Goal: Find contact information: Find contact information

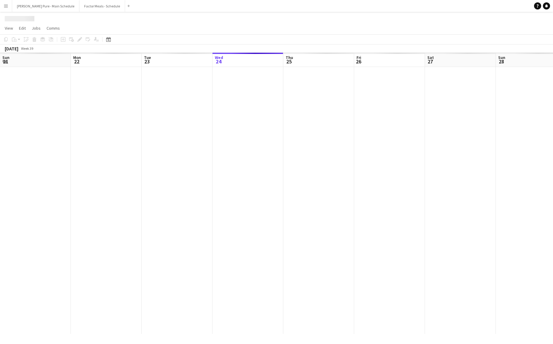
scroll to position [0, 141]
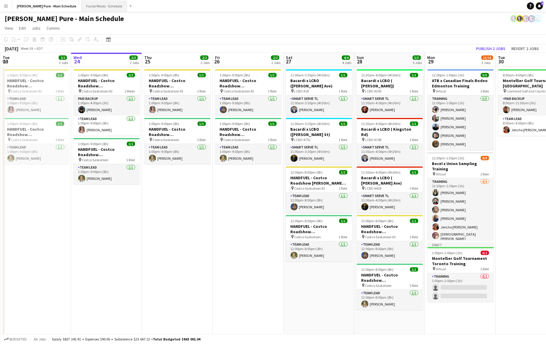
click at [81, 1] on button "Factor Meals - Schedule Close" at bounding box center [104, 6] width 46 height 12
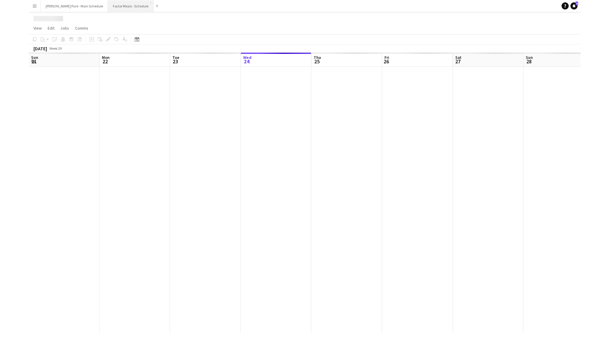
scroll to position [0, 141]
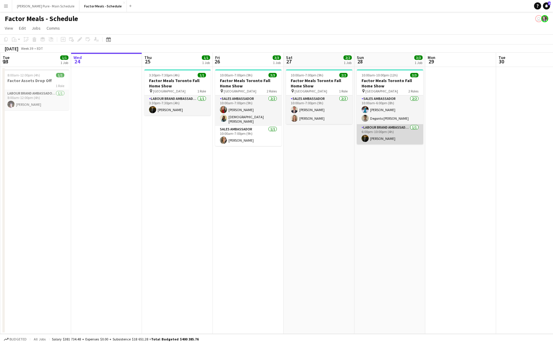
click at [391, 130] on app-card-role "Labour Brand Ambassadors [DATE] 6:00pm-10:00pm (4h) [PERSON_NAME]" at bounding box center [390, 134] width 66 height 20
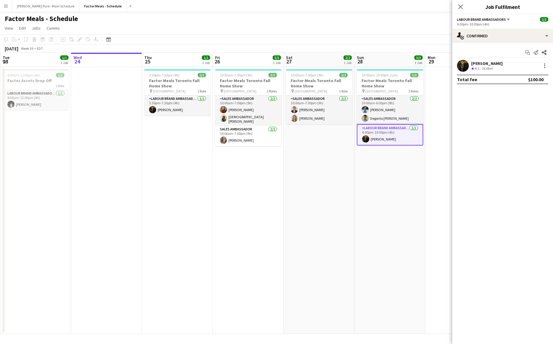
click at [478, 61] on div "[PERSON_NAME]" at bounding box center [486, 63] width 31 height 5
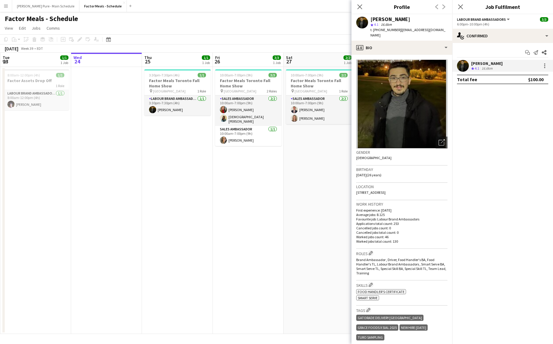
click at [382, 31] on span "t. [PHONE_NUMBER]" at bounding box center [385, 30] width 31 height 4
copy span "16478066531"
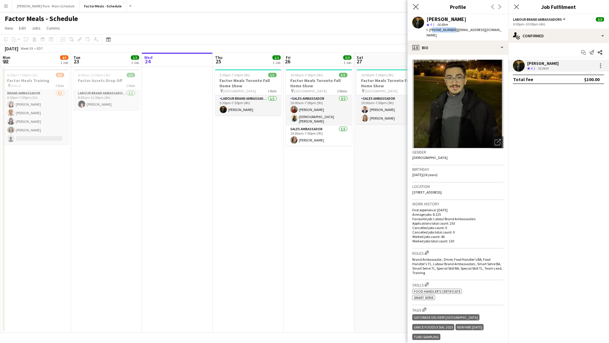
click at [416, 10] on app-icon "Close pop-in" at bounding box center [416, 7] width 9 height 9
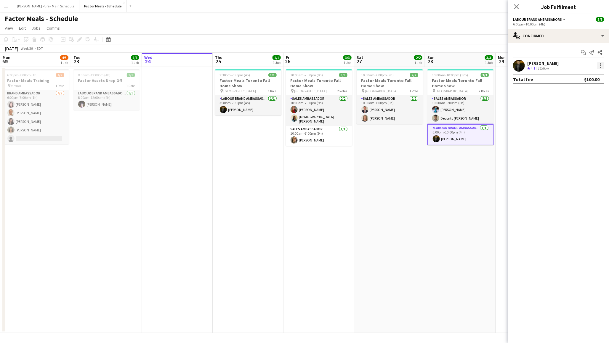
click at [552, 66] on div at bounding box center [600, 65] width 7 height 7
click at [440, 139] on div at bounding box center [304, 171] width 609 height 343
click at [440, 139] on app-card-role "Labour Brand Ambassadors [DATE] 6:00pm-10:00pm (4h) [PERSON_NAME]" at bounding box center [460, 134] width 66 height 21
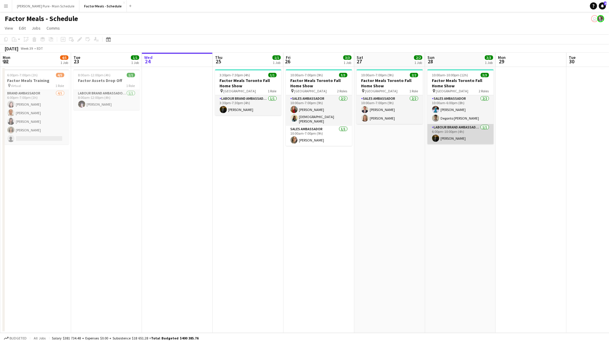
click at [449, 142] on app-card-role "Labour Brand Ambassadors [DATE] 6:00pm-10:00pm (4h) [PERSON_NAME]" at bounding box center [460, 134] width 66 height 20
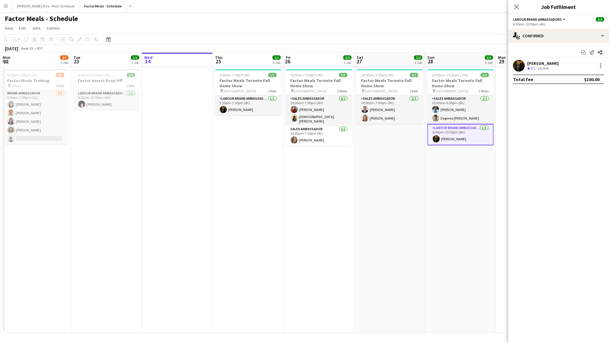
click at [521, 68] on app-user-avatar at bounding box center [519, 66] width 12 height 12
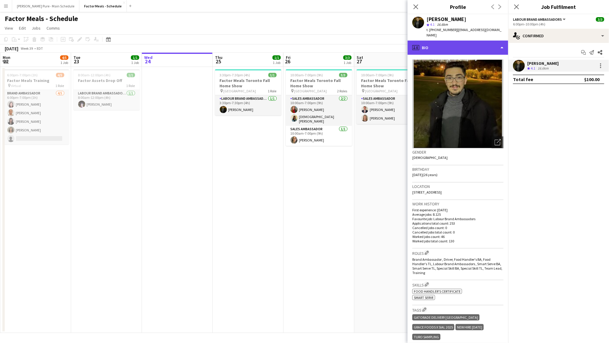
click at [499, 43] on div "profile Bio" at bounding box center [458, 48] width 101 height 14
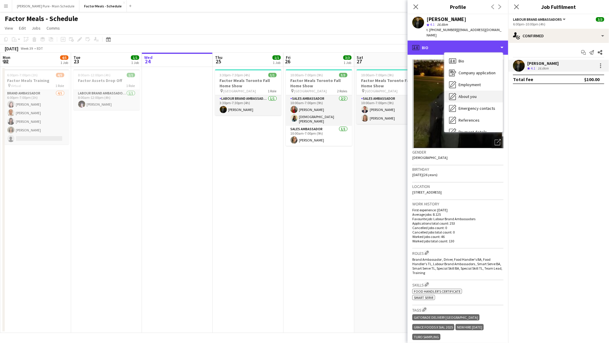
scroll to position [1, 0]
click at [461, 57] on span "Bio" at bounding box center [461, 59] width 6 height 5
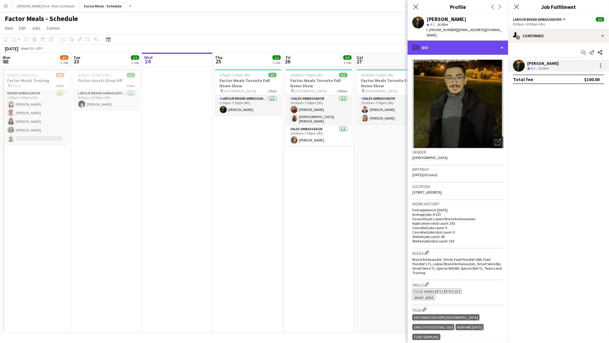
click at [502, 42] on div "profile Bio" at bounding box center [458, 48] width 101 height 14
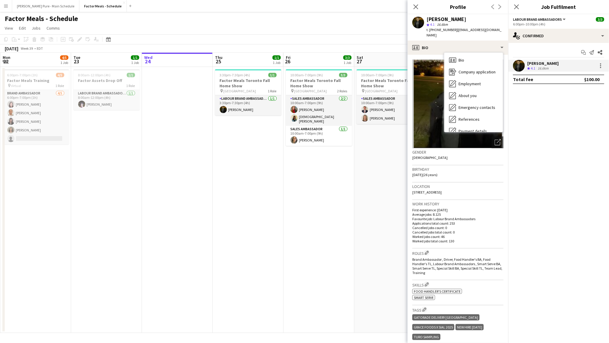
click at [440, 190] on span "[STREET_ADDRESS]" at bounding box center [426, 192] width 29 height 4
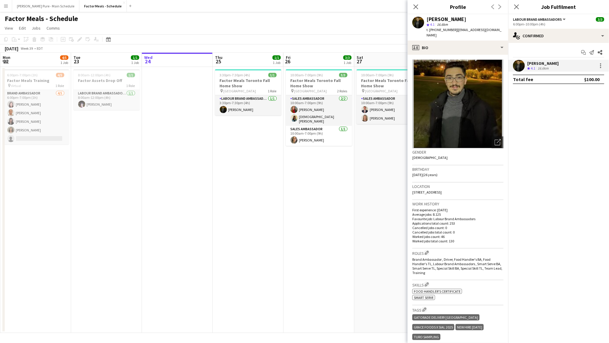
click at [440, 190] on span "[STREET_ADDRESS]" at bounding box center [426, 192] width 29 height 4
click at [503, 43] on div "profile Bio" at bounding box center [458, 48] width 101 height 14
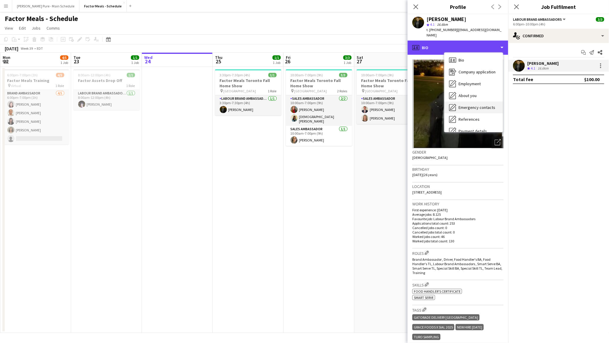
scroll to position [44, 0]
